Goal: Use online tool/utility

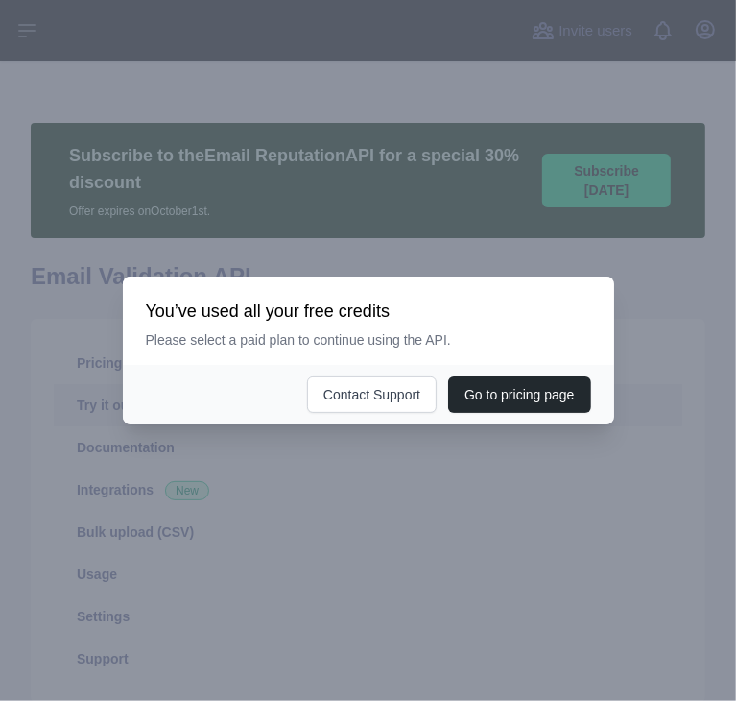
click at [349, 479] on div at bounding box center [368, 350] width 736 height 701
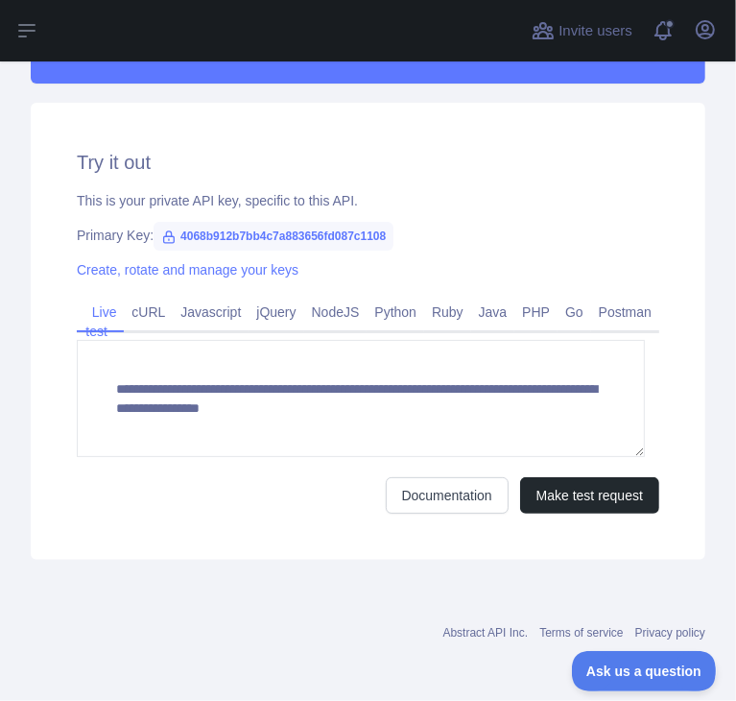
scroll to position [730, 0]
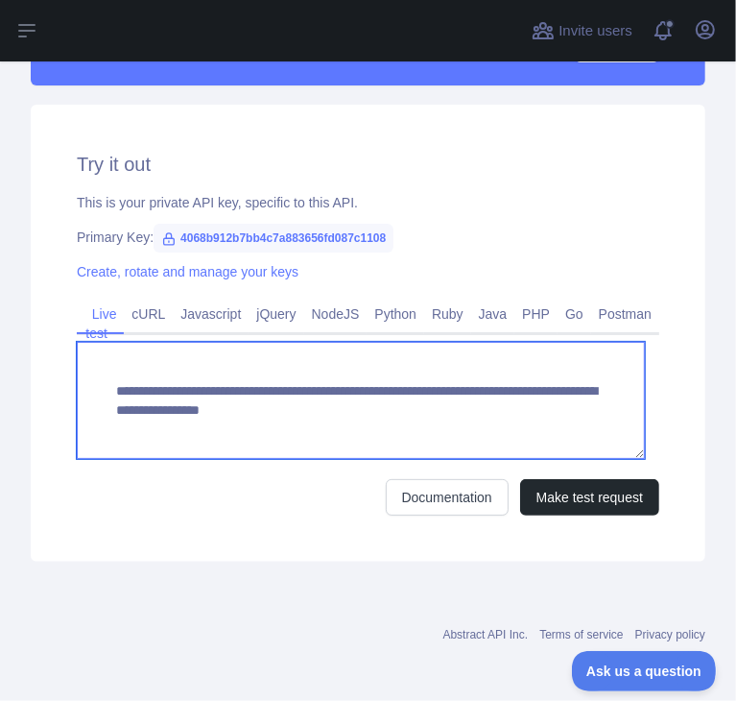
click at [342, 418] on textarea "**********" at bounding box center [361, 400] width 568 height 117
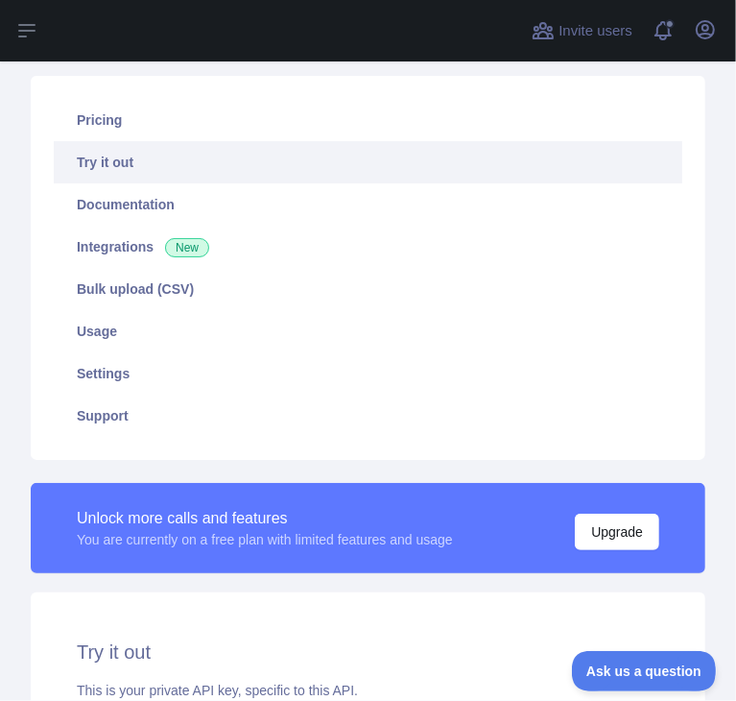
scroll to position [229, 0]
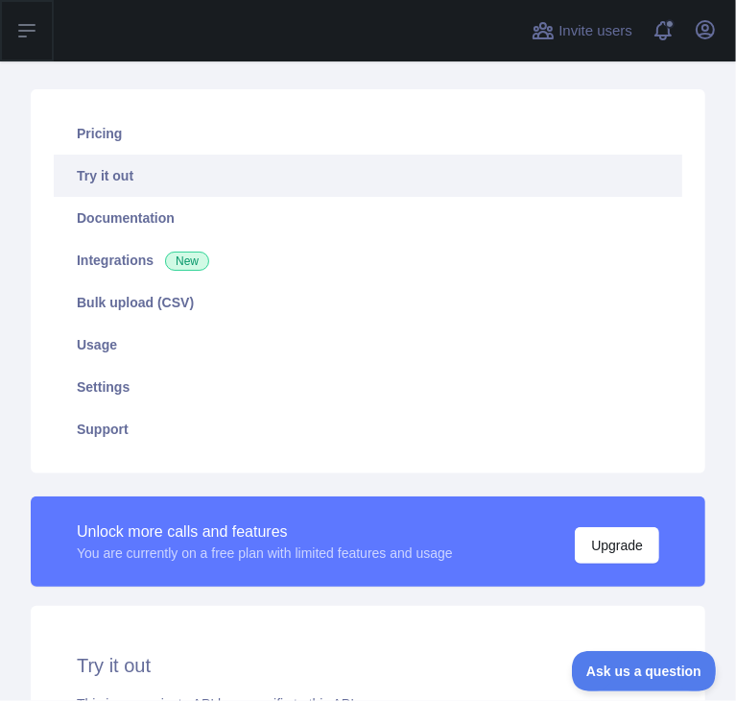
click at [31, 28] on icon at bounding box center [26, 30] width 23 height 23
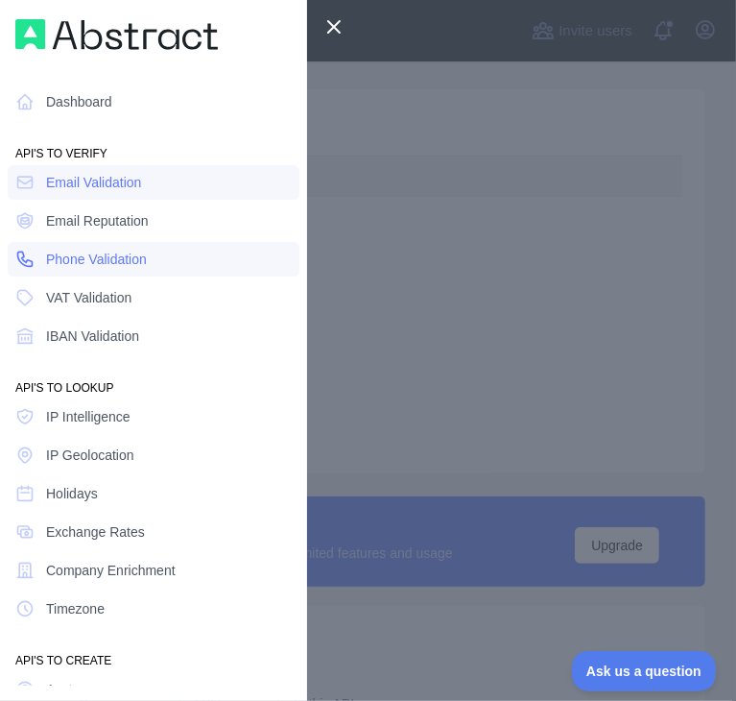
click at [82, 265] on span "Phone Validation" at bounding box center [96, 259] width 101 height 19
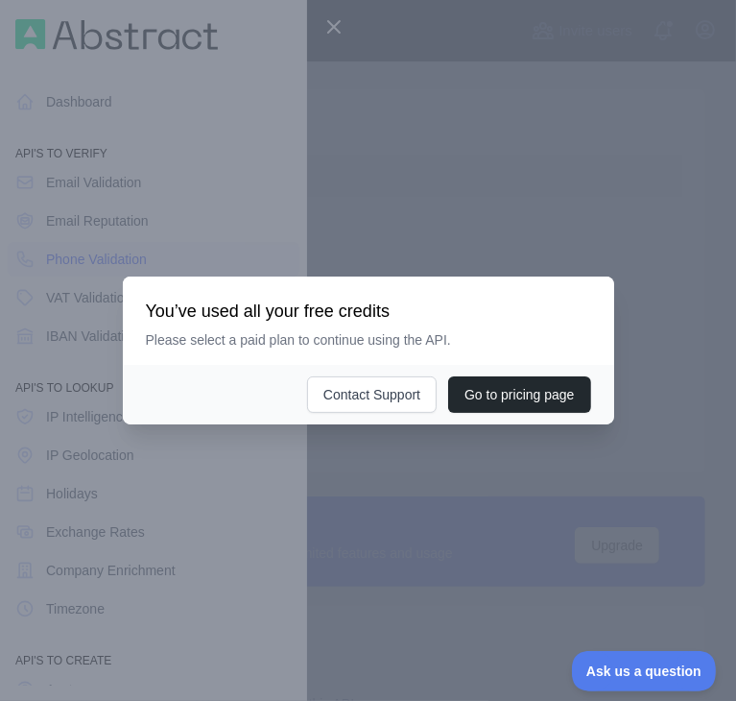
click at [365, 451] on div at bounding box center [368, 350] width 736 height 701
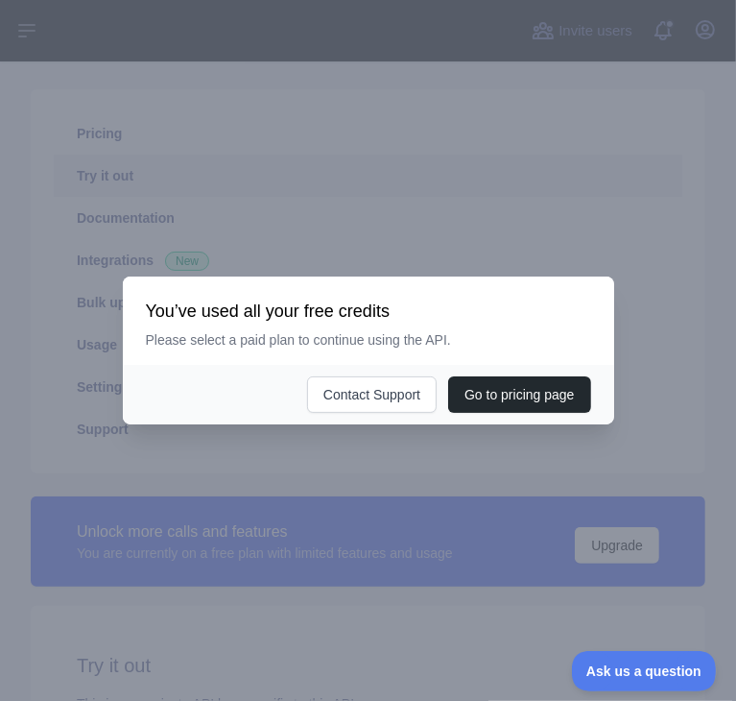
click at [152, 446] on div at bounding box center [368, 350] width 736 height 701
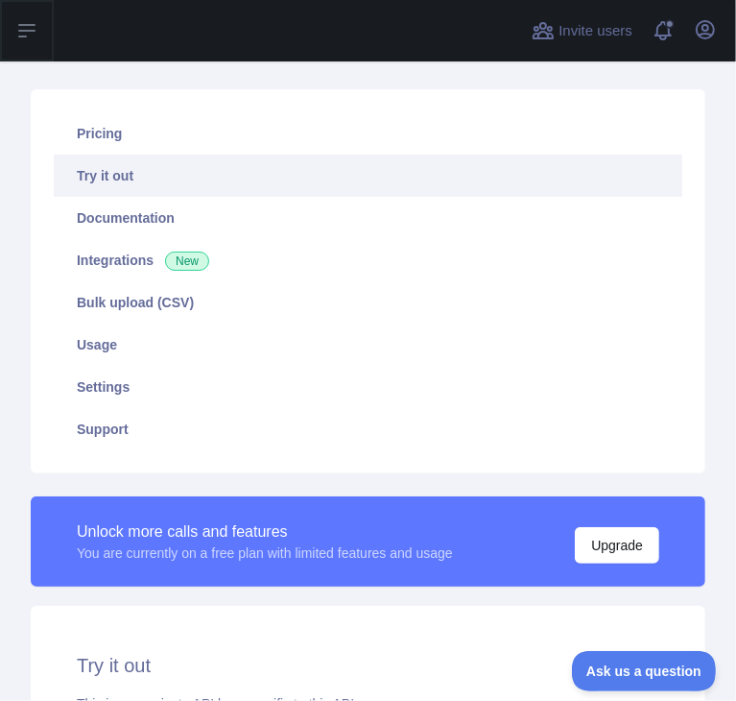
click at [23, 29] on icon at bounding box center [26, 30] width 23 height 23
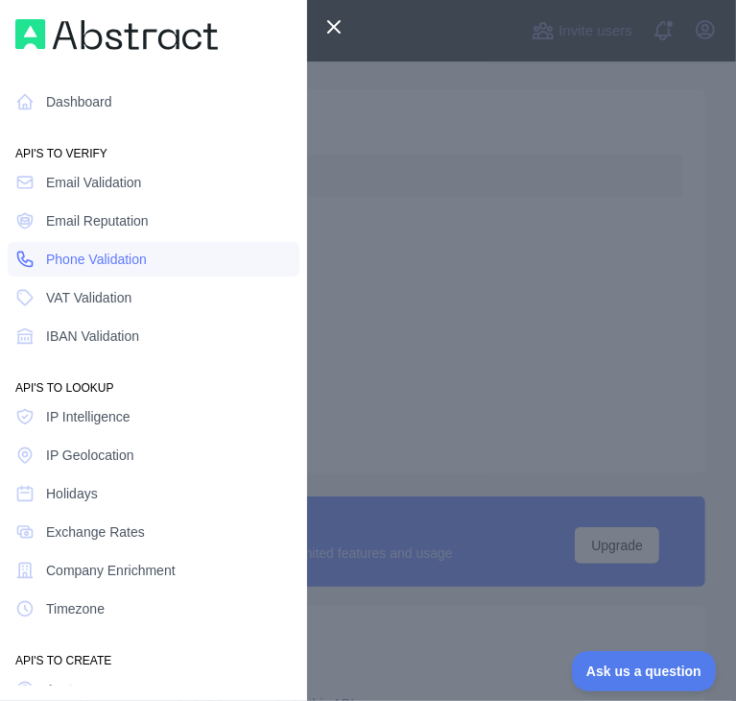
click at [138, 257] on span "Phone Validation" at bounding box center [96, 259] width 101 height 19
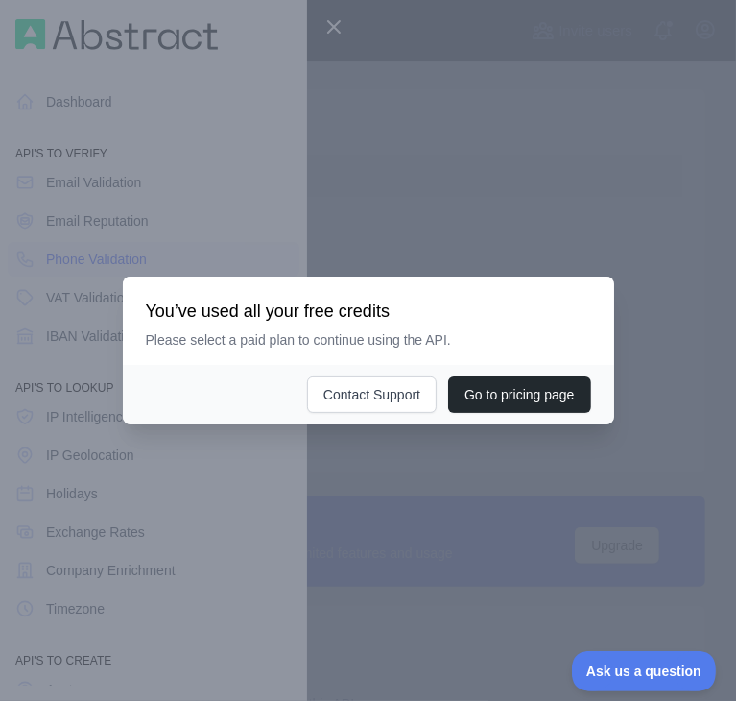
click at [394, 511] on div at bounding box center [368, 350] width 736 height 701
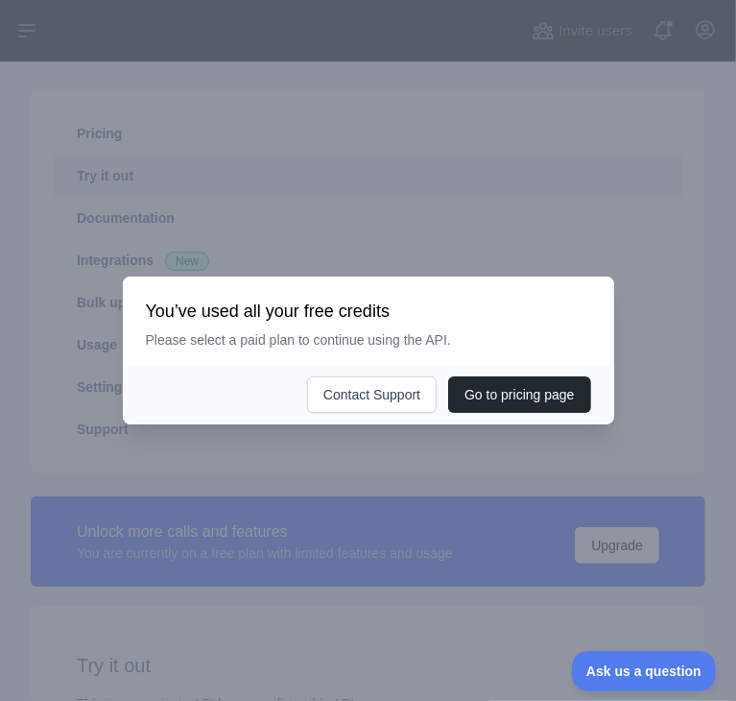
click at [394, 511] on div at bounding box center [368, 350] width 736 height 701
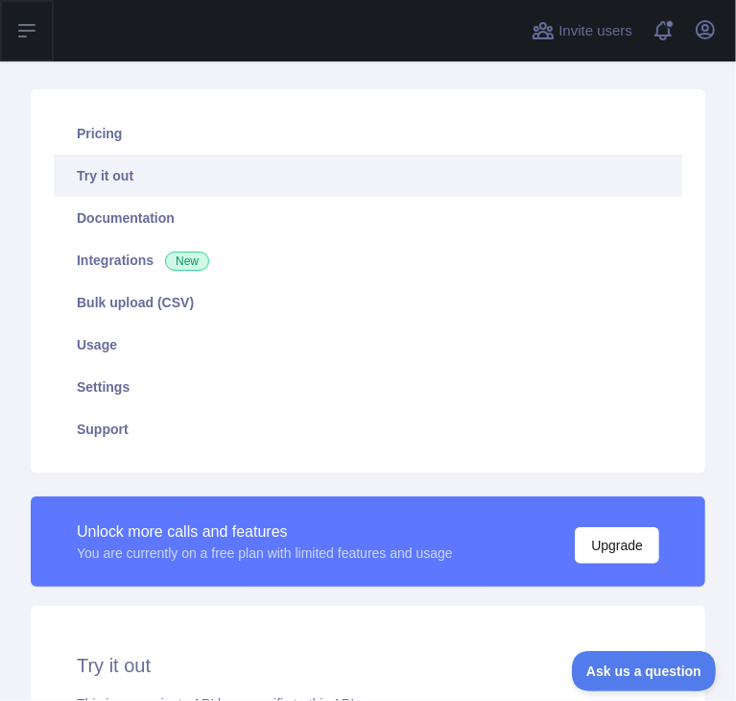
scroll to position [732, 0]
